Goal: Complete application form: Complete application form

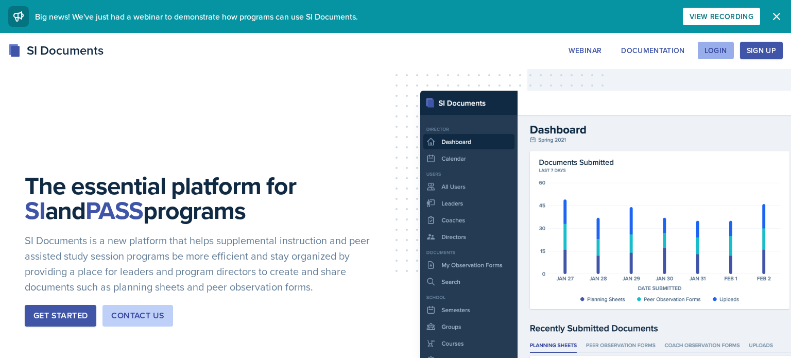
click at [721, 50] on div "Login" at bounding box center [715, 50] width 23 height 8
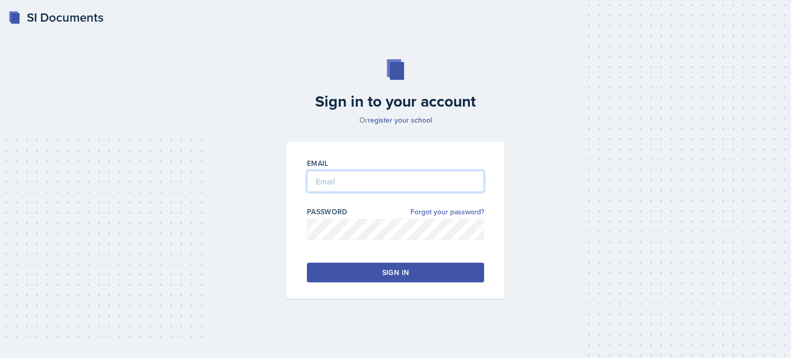
click at [330, 187] on input "email" at bounding box center [395, 181] width 177 height 22
type input "[EMAIL_ADDRESS][DOMAIN_NAME]"
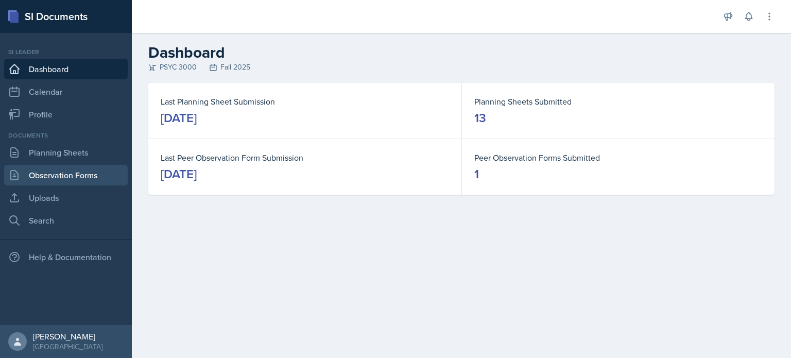
click at [94, 181] on link "Observation Forms" at bounding box center [66, 175] width 124 height 21
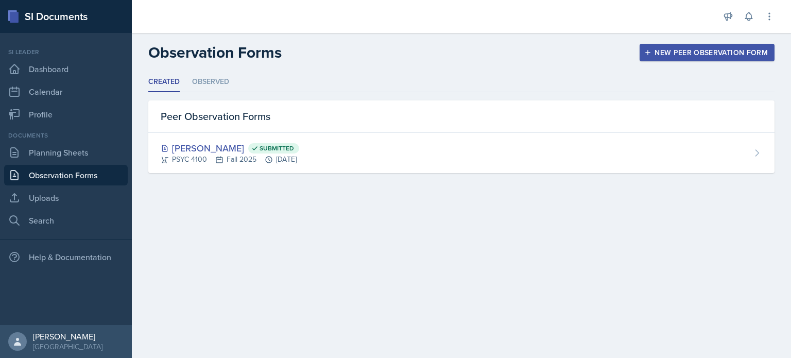
click at [660, 59] on button "New Peer Observation Form" at bounding box center [706, 52] width 135 height 17
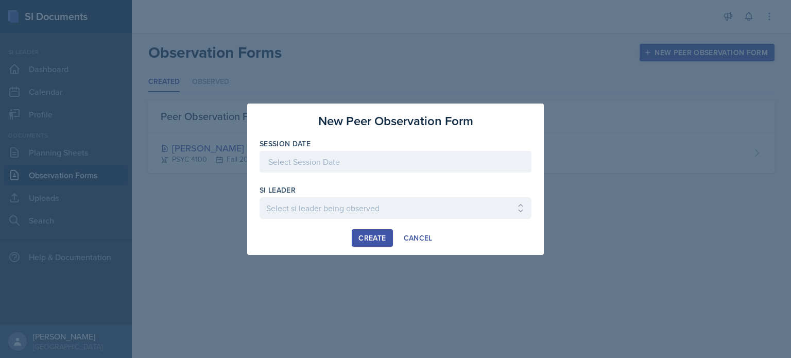
click at [433, 164] on div at bounding box center [395, 162] width 272 height 22
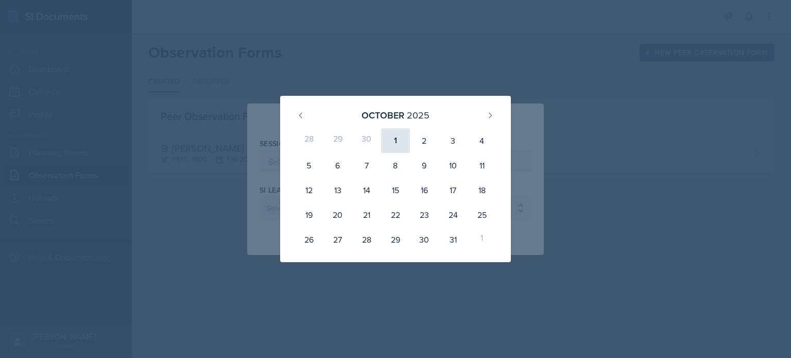
click at [396, 136] on div "1" at bounding box center [395, 140] width 29 height 25
type input "[DATE]"
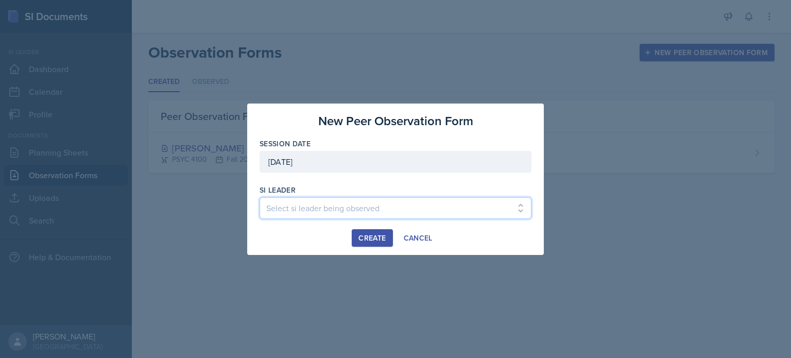
click at [326, 204] on select "Select si leader being observed [PERSON_NAME] / PSYC 2500 / The Phantoms of The…" at bounding box center [395, 208] width 272 height 22
click at [521, 213] on select "Select si leader being observed [PERSON_NAME] / PSYC 2500 / The Phantoms of The…" at bounding box center [395, 208] width 272 height 22
click at [500, 213] on select "Select si leader being observed [PERSON_NAME] / PSYC 2500 / The Phantoms of The…" at bounding box center [395, 208] width 272 height 22
select select "61f7c4a2-a950-422b-8d31-5f0a20547489"
click at [259, 197] on select "Select si leader being observed [PERSON_NAME] / PSYC 2500 / The Phantoms of The…" at bounding box center [395, 208] width 272 height 22
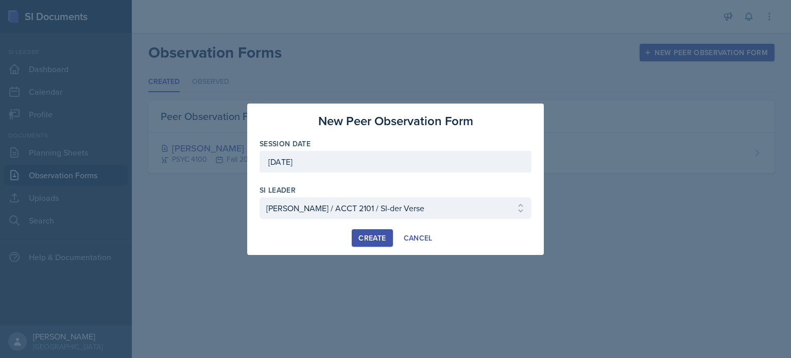
click at [372, 240] on div "Create" at bounding box center [371, 238] width 27 height 8
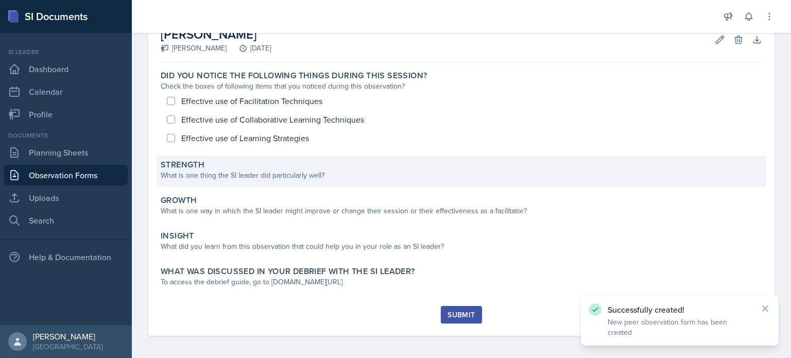
scroll to position [66, 0]
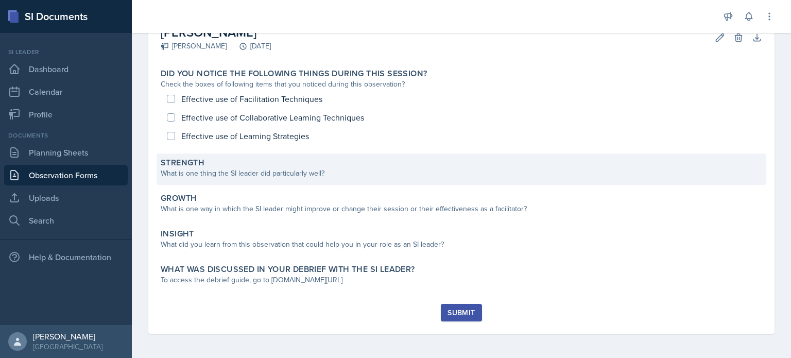
click at [297, 178] on div "What is one thing the SI leader did particularly well?" at bounding box center [461, 173] width 601 height 11
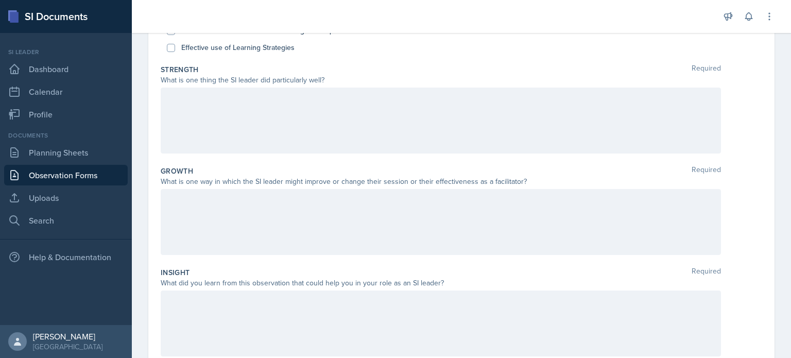
scroll to position [148, 0]
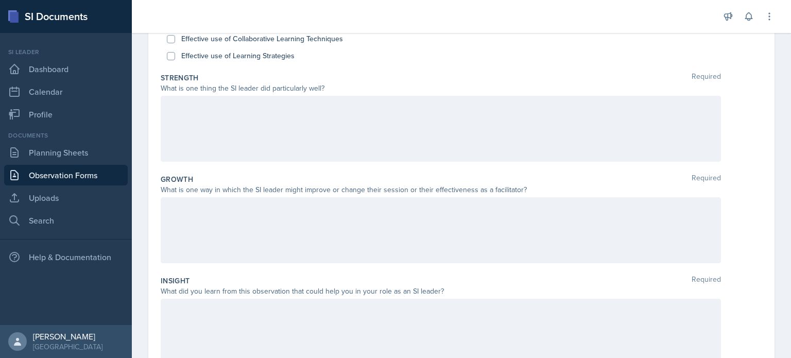
click at [240, 142] on div at bounding box center [441, 129] width 560 height 66
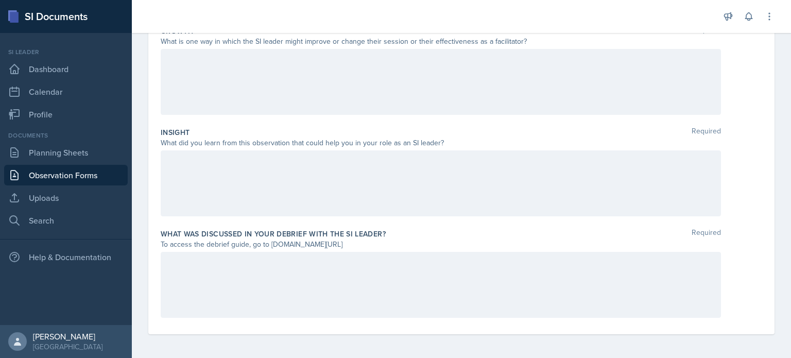
scroll to position [0, 0]
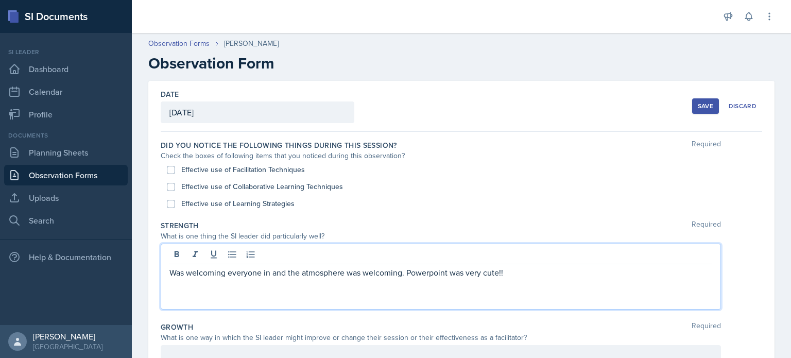
click at [363, 273] on p "Was welcoming everyone in and the atmosphere was welcoming. Powerpoint was very…" at bounding box center [440, 272] width 542 height 12
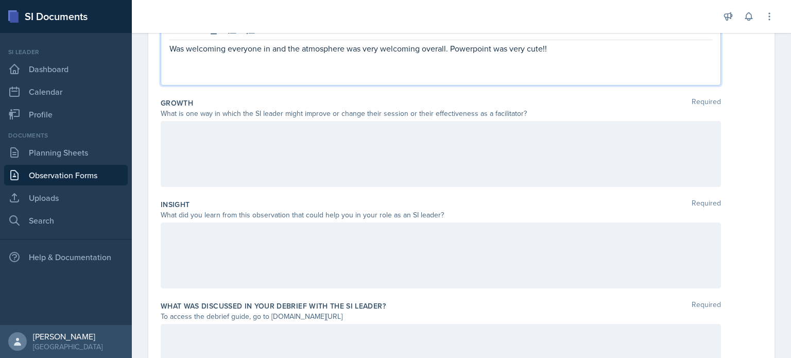
scroll to position [231, 0]
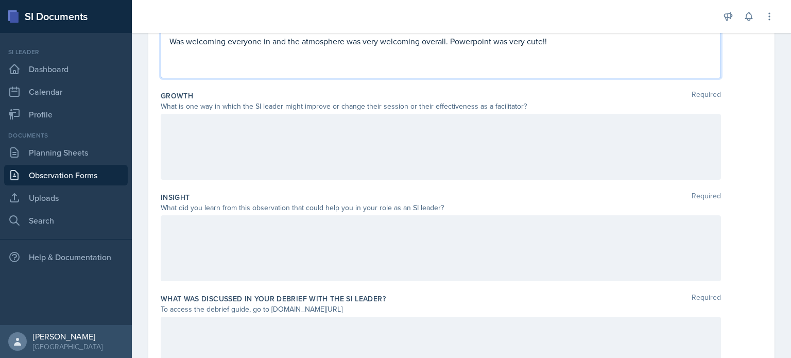
click at [237, 252] on div at bounding box center [441, 248] width 560 height 66
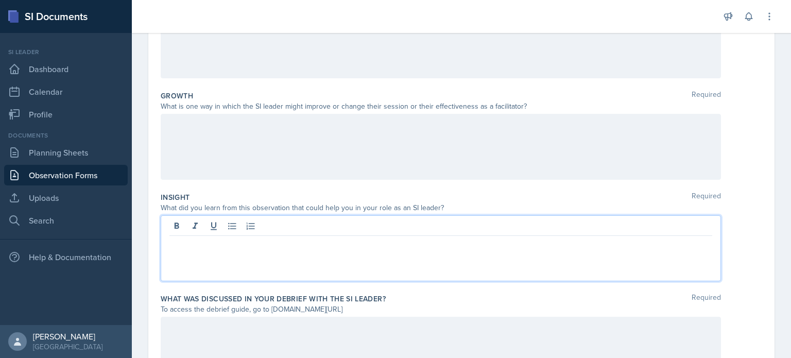
scroll to position [232, 0]
click at [410, 245] on p "I honestly loved that she kept calming music on in the background he entire tim…" at bounding box center [440, 243] width 542 height 12
click at [475, 244] on p "I honestly loved that she kept calming music on in the background the entire ti…" at bounding box center [440, 243] width 542 height 12
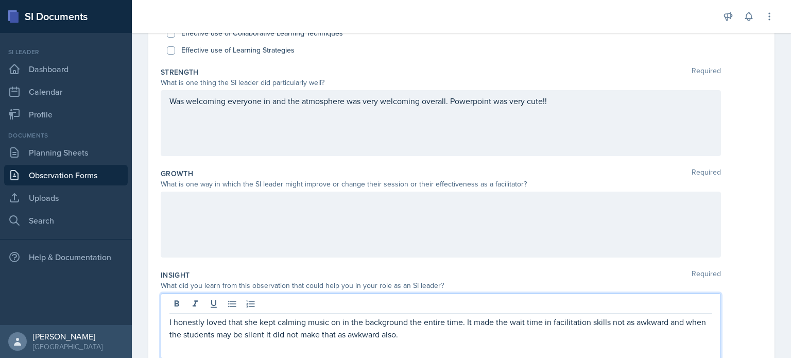
scroll to position [150, 0]
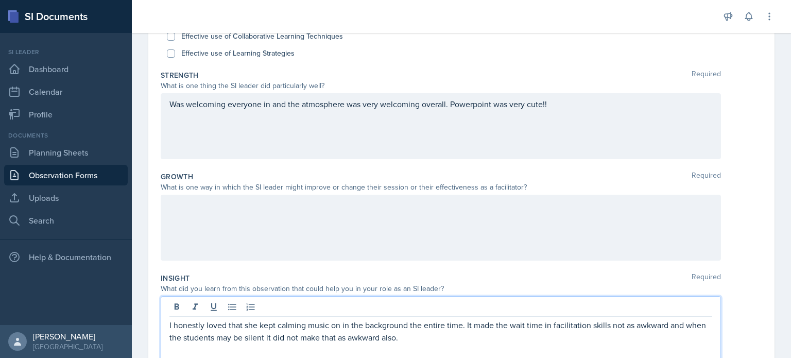
click at [590, 104] on p "Was welcoming everyone in and the atmosphere was very welcoming overall. Powerp…" at bounding box center [440, 104] width 542 height 12
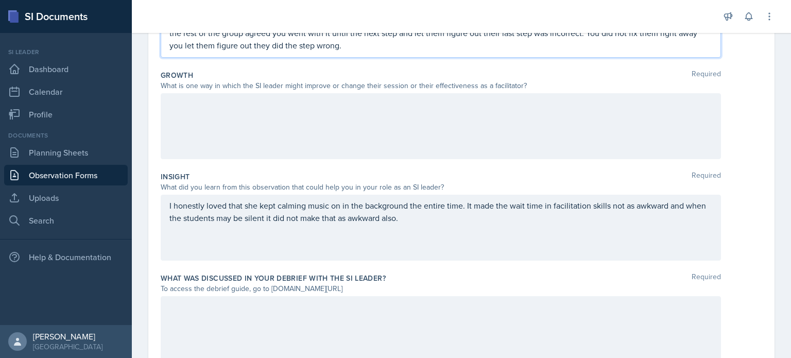
scroll to position [253, 0]
click at [473, 219] on p "I honestly loved that she kept calming music on in the background the entire ti…" at bounding box center [440, 210] width 542 height 25
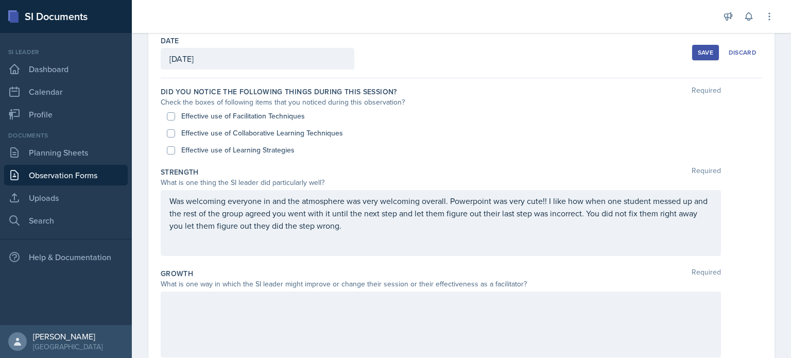
scroll to position [51, 0]
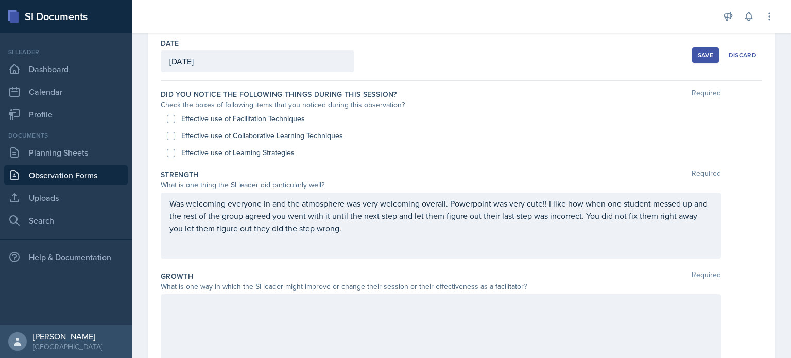
click at [274, 136] on label "Effective use of Collaborative Learning Techniques" at bounding box center [262, 135] width 162 height 11
click at [175, 136] on input "Effective use of Collaborative Learning Techniques" at bounding box center [171, 136] width 8 height 8
checkbox input "true"
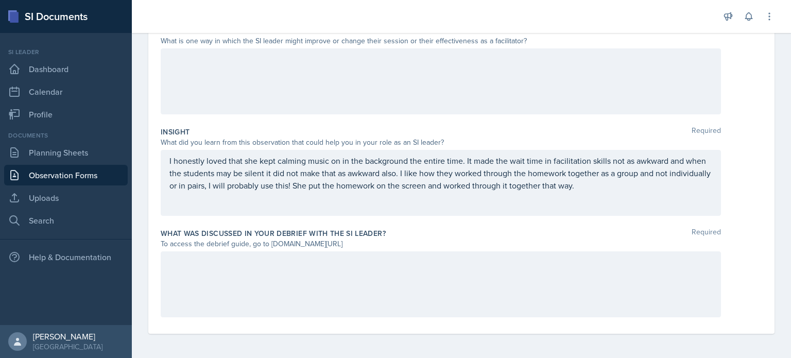
scroll to position [296, 0]
click at [206, 185] on p "I honestly loved that she kept calming music on in the background the entire ti…" at bounding box center [440, 173] width 542 height 37
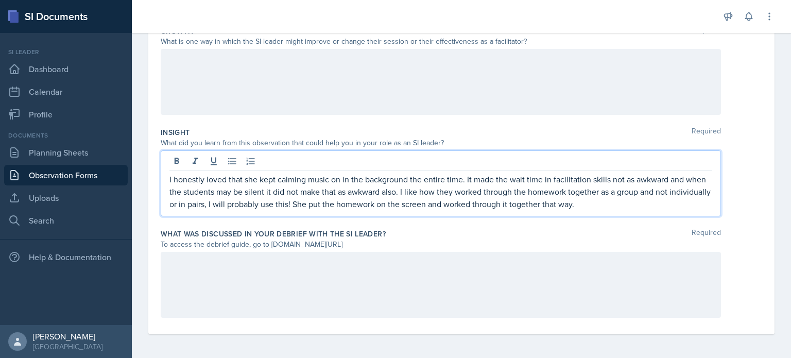
scroll to position [296, 0]
click at [514, 189] on p "I honestly loved that she kept calming music on in the background the entire ti…" at bounding box center [440, 190] width 542 height 37
click at [593, 190] on p "I honestly loved that she kept calming music on in the background the entire ti…" at bounding box center [440, 190] width 542 height 37
click at [247, 203] on p "I honestly loved that she kept calming music on in the background the entire ti…" at bounding box center [440, 190] width 542 height 37
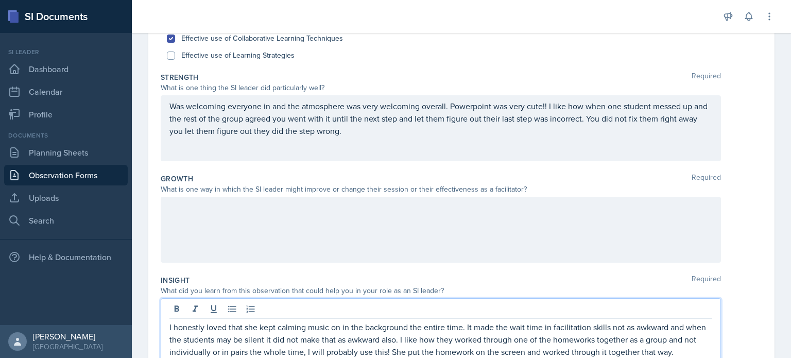
scroll to position [154, 0]
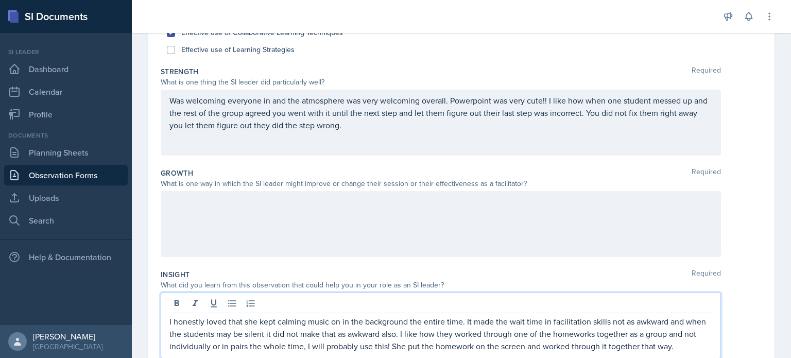
click at [227, 52] on label "Effective use of Learning Strategies" at bounding box center [237, 49] width 113 height 11
click at [175, 52] on input "Effective use of Learning Strategies" at bounding box center [171, 50] width 8 height 8
checkbox input "true"
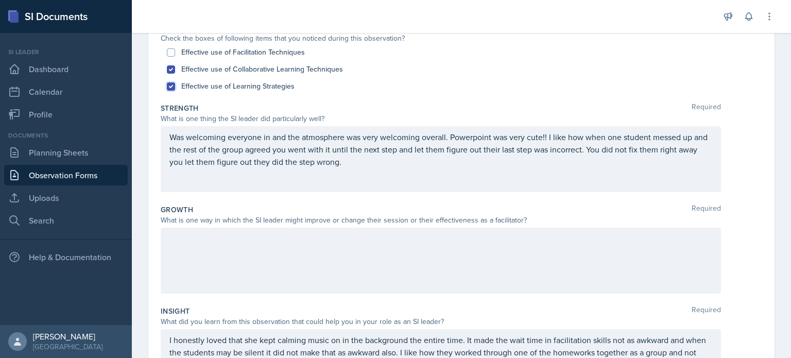
scroll to position [117, 0]
click at [235, 54] on label "Effective use of Facilitation Techniques" at bounding box center [243, 52] width 124 height 11
click at [175, 54] on input "Effective use of Facilitation Techniques" at bounding box center [171, 53] width 8 height 8
checkbox input "true"
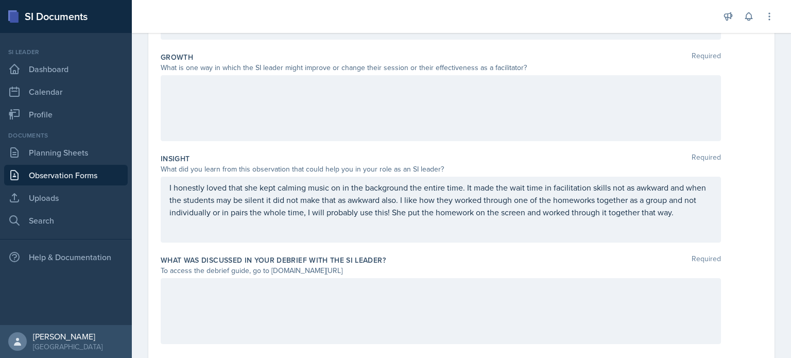
scroll to position [269, 0]
click at [239, 115] on div at bounding box center [441, 109] width 560 height 66
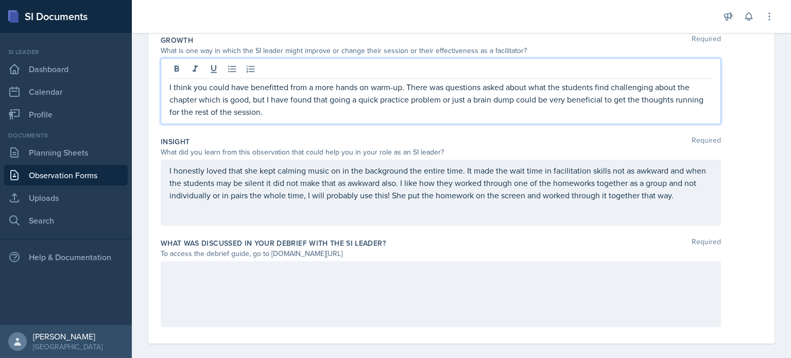
click at [218, 304] on div at bounding box center [441, 294] width 560 height 66
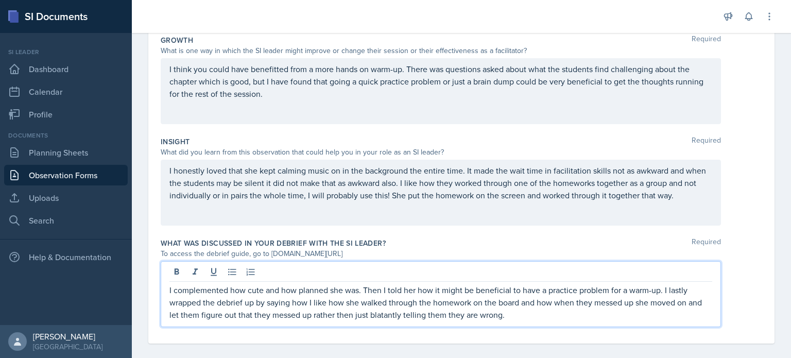
scroll to position [296, 0]
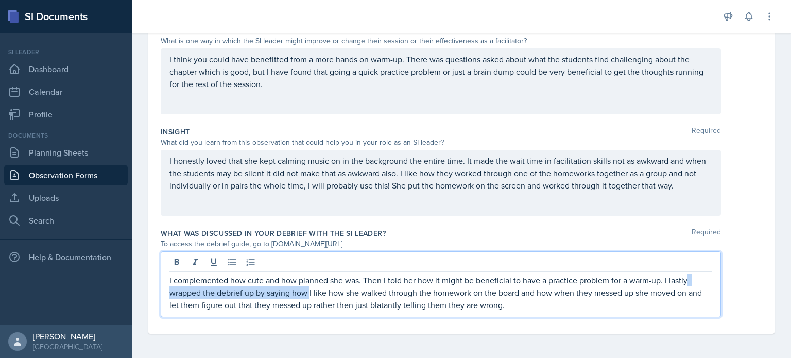
drag, startPoint x: 309, startPoint y: 294, endPoint x: 685, endPoint y: 271, distance: 376.9
click at [685, 271] on div "I complemented how cute and how planned she was. Then I told her how it might b…" at bounding box center [441, 284] width 560 height 66
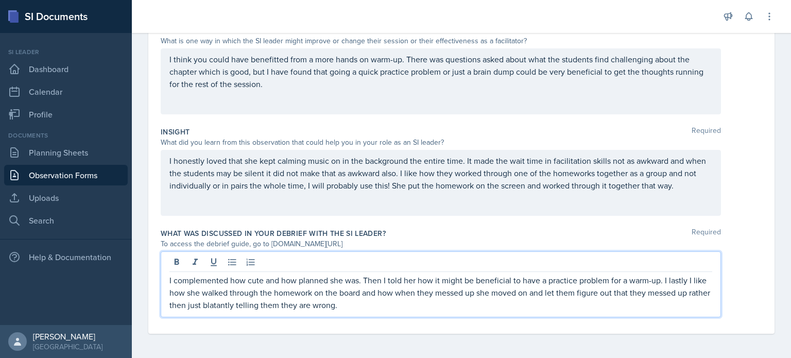
click at [201, 279] on p "I complemented how cute and how planned she was. Then I told her how it might b…" at bounding box center [440, 292] width 542 height 37
click at [289, 280] on p "I love how cute and how planned she was. Then I told her how it might be benefi…" at bounding box center [440, 292] width 542 height 37
click at [297, 279] on p "I love how cute and how planned she was. Then I told her how it might be benefi…" at bounding box center [440, 292] width 542 height 37
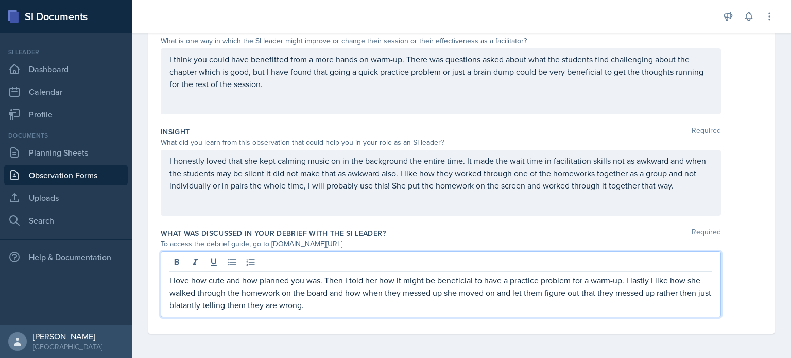
click at [309, 280] on p "I love how cute and how planned you was. Then I told her how it might be benefi…" at bounding box center [440, 292] width 542 height 37
click at [345, 280] on p "I love how cute and how planned you were. Then I told her how it might be benef…" at bounding box center [440, 292] width 542 height 37
click at [338, 280] on p "I love how cute and how planned you were. I told her how it might be beneficial…" at bounding box center [440, 292] width 542 height 37
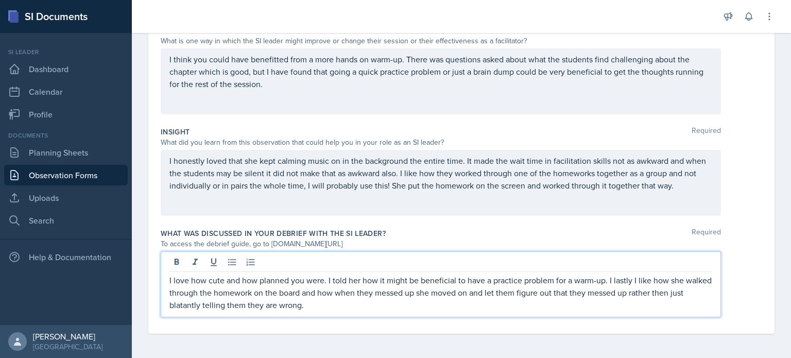
click at [338, 280] on p "I love how cute and how planned you were. I told her how it might be beneficial…" at bounding box center [440, 292] width 542 height 37
click at [656, 282] on p "I love how cute and how planned you were. I do think it might be beneficial to …" at bounding box center [440, 292] width 542 height 37
click at [423, 292] on p "I love how cute and how planned you were. I do think it might be beneficial to …" at bounding box center [440, 292] width 542 height 37
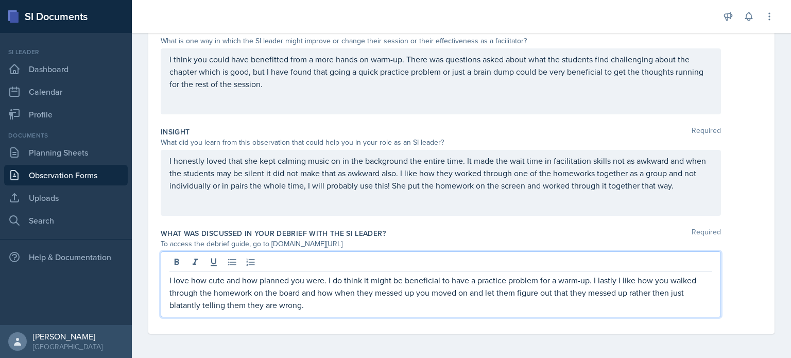
scroll to position [0, 0]
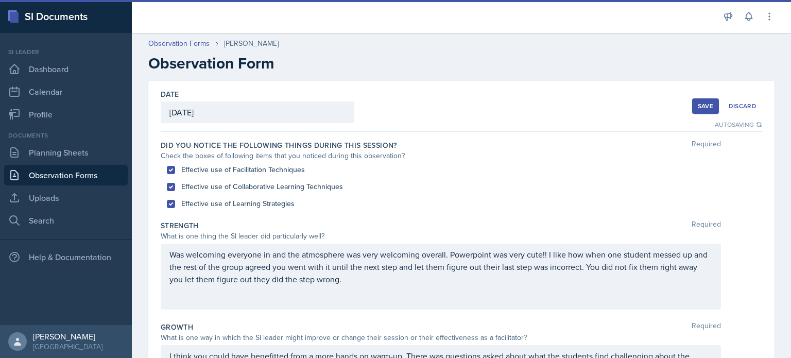
click at [698, 104] on div "Save" at bounding box center [704, 106] width 15 height 8
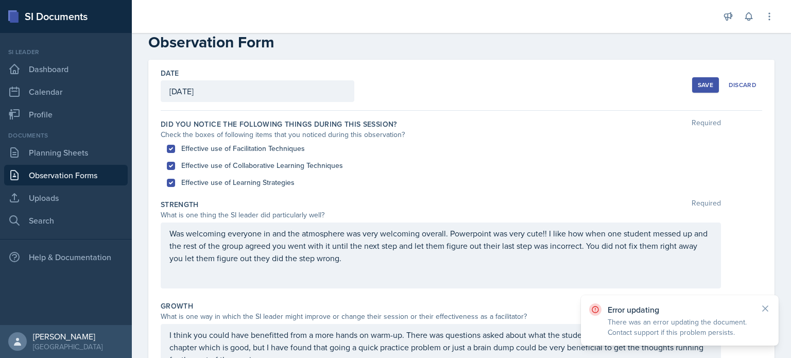
scroll to position [17, 0]
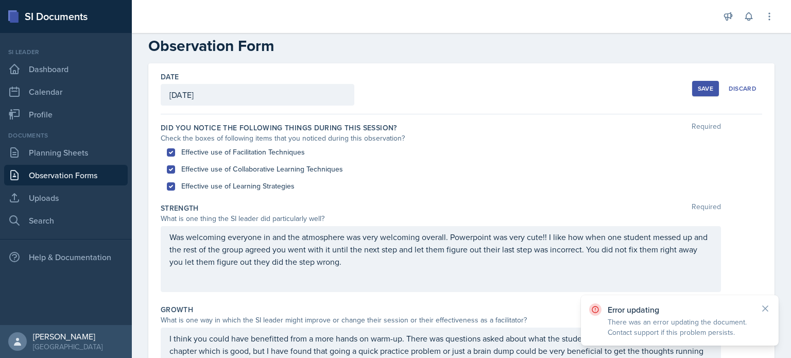
click at [700, 90] on div "Save" at bounding box center [704, 88] width 15 height 8
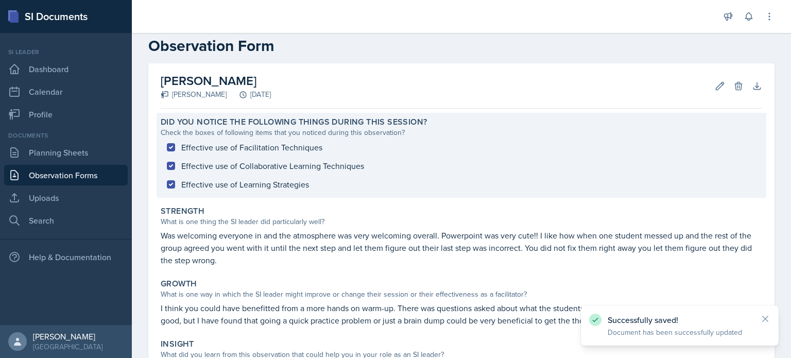
scroll to position [202, 0]
